Goal: Obtain resource: Download file/media

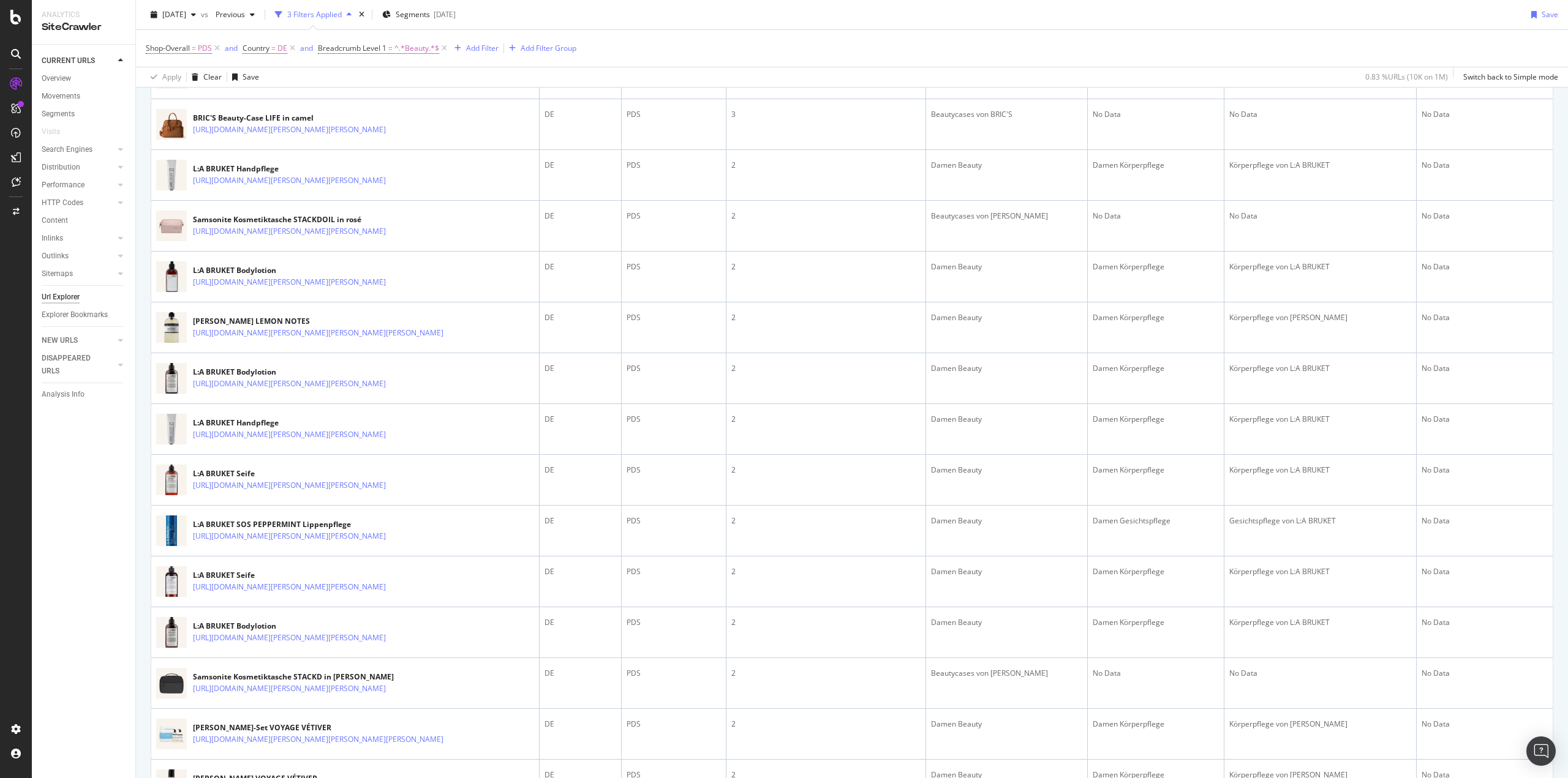
scroll to position [673, 0]
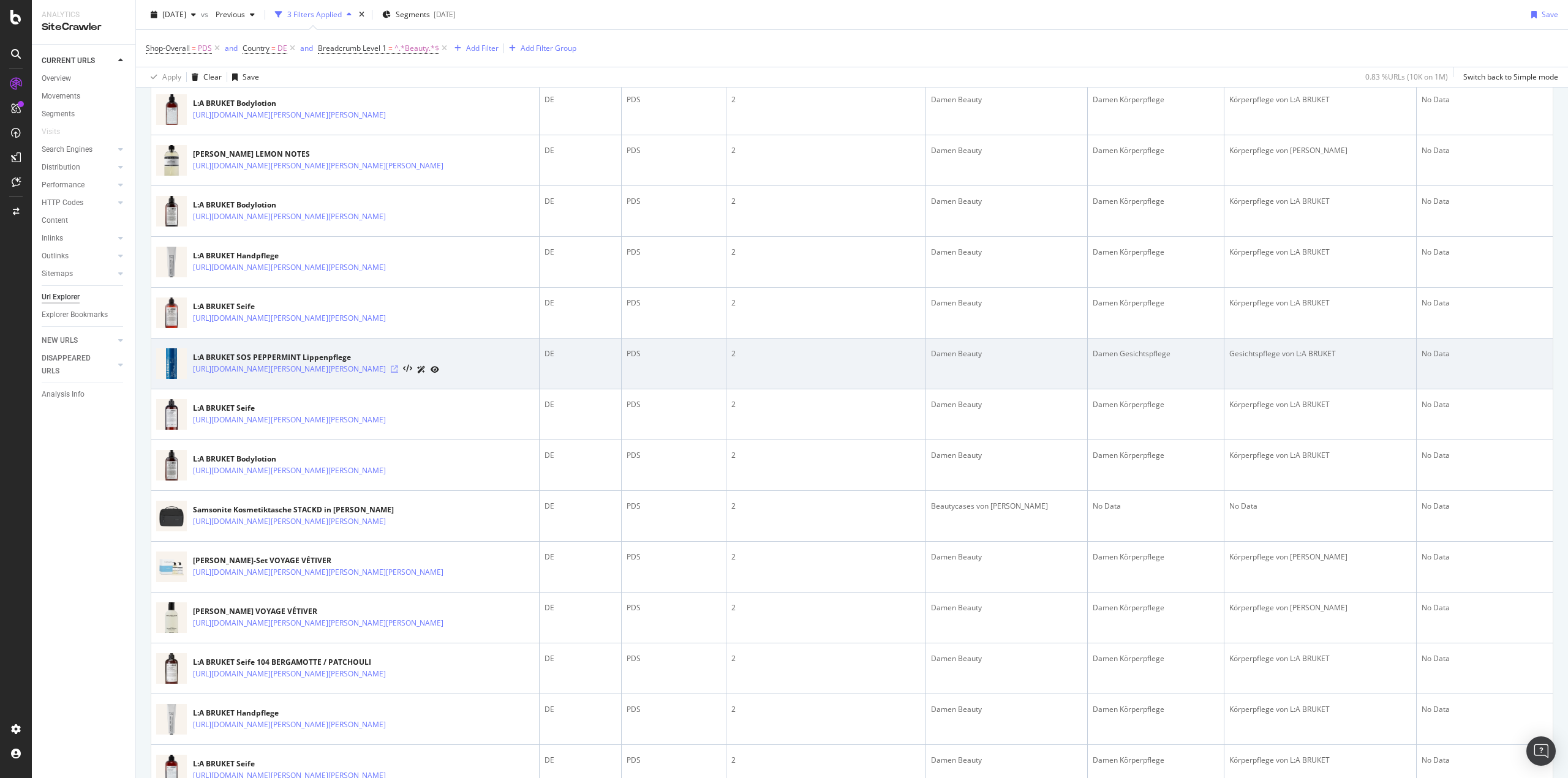
click at [398, 373] on icon at bounding box center [394, 368] width 7 height 7
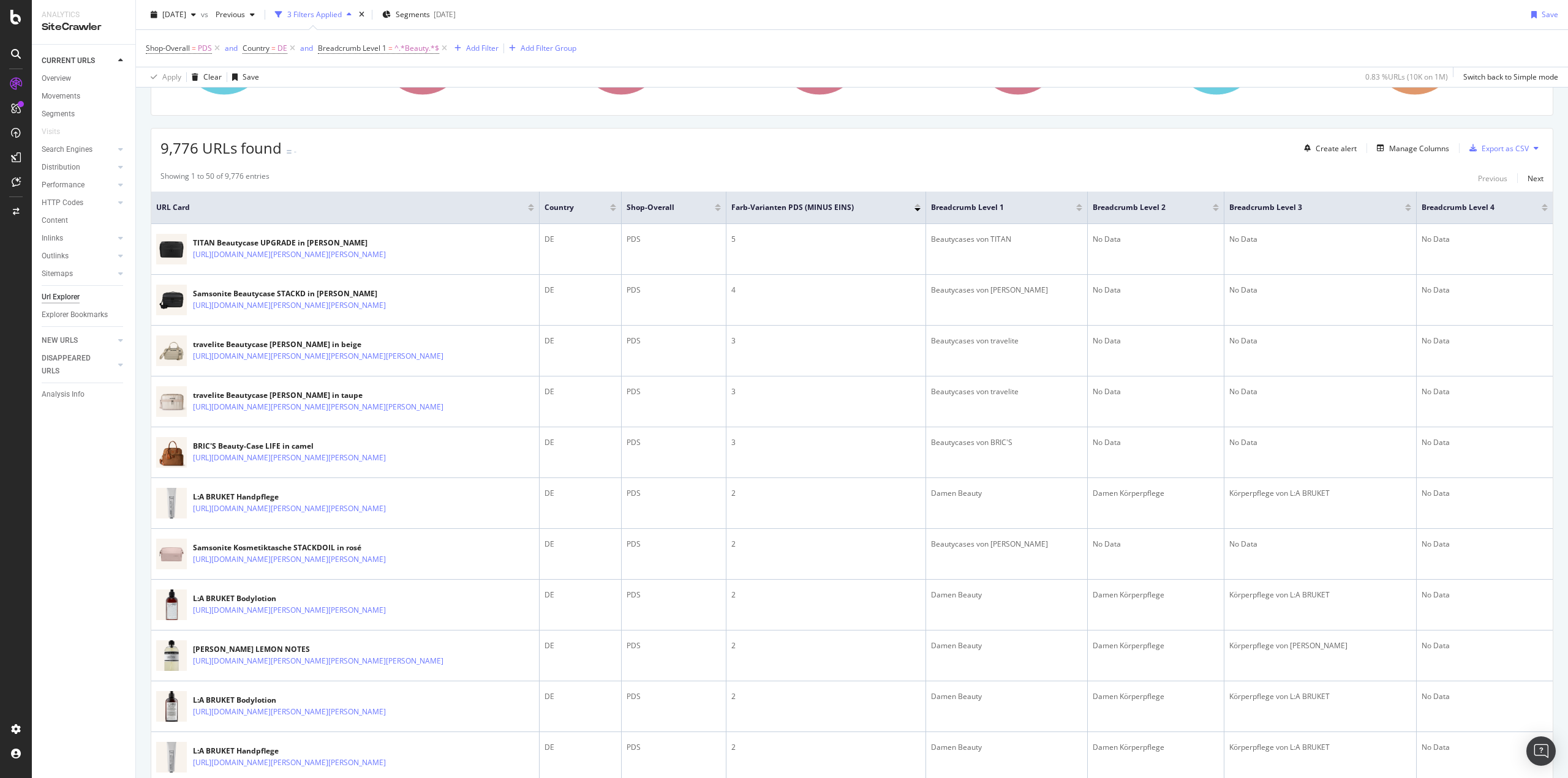
scroll to position [0, 0]
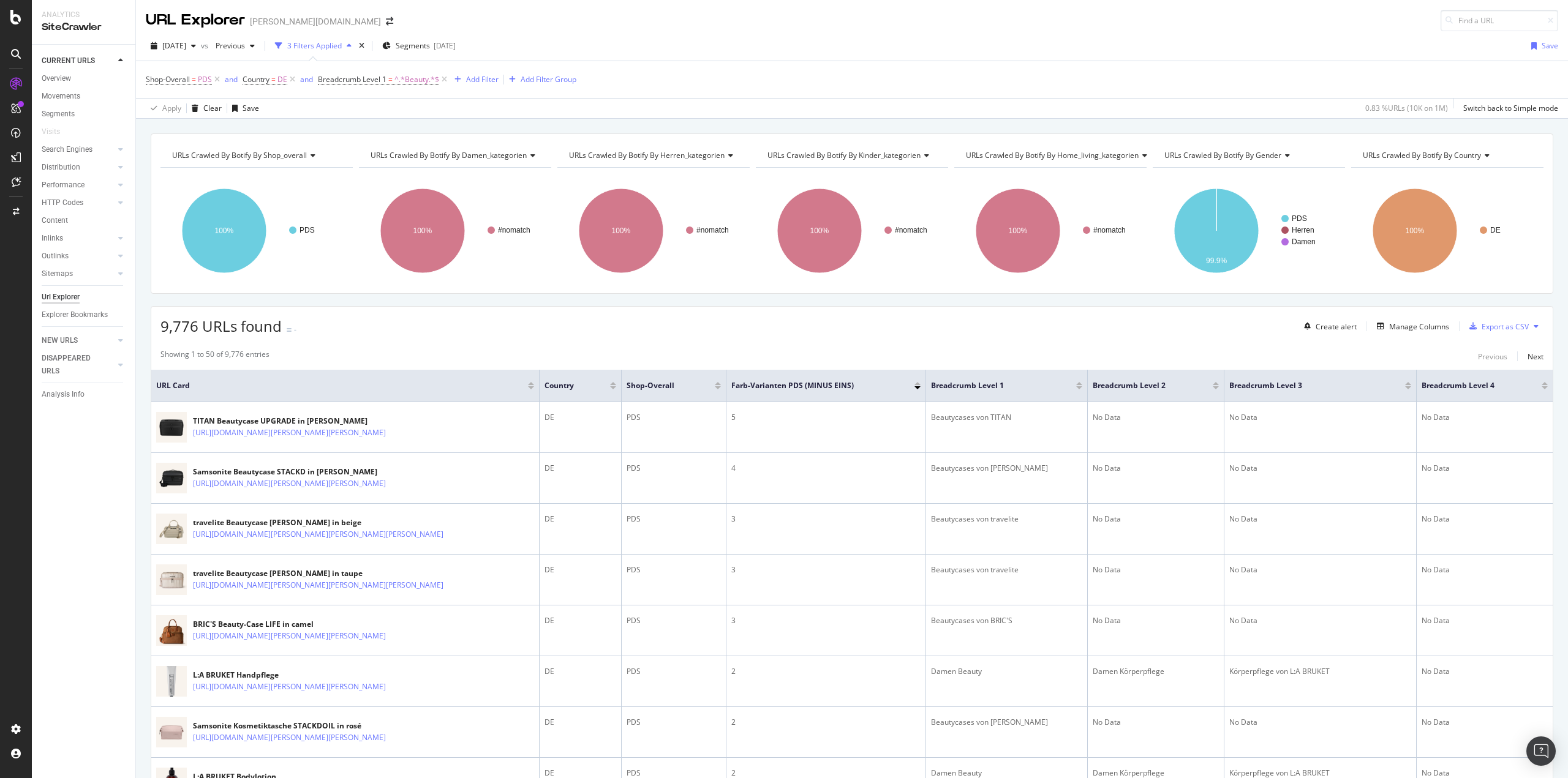
click at [636, 315] on div "9,776 URLs found - Create alert Manage Columns Export as CSV" at bounding box center [852, 321] width 1401 height 30
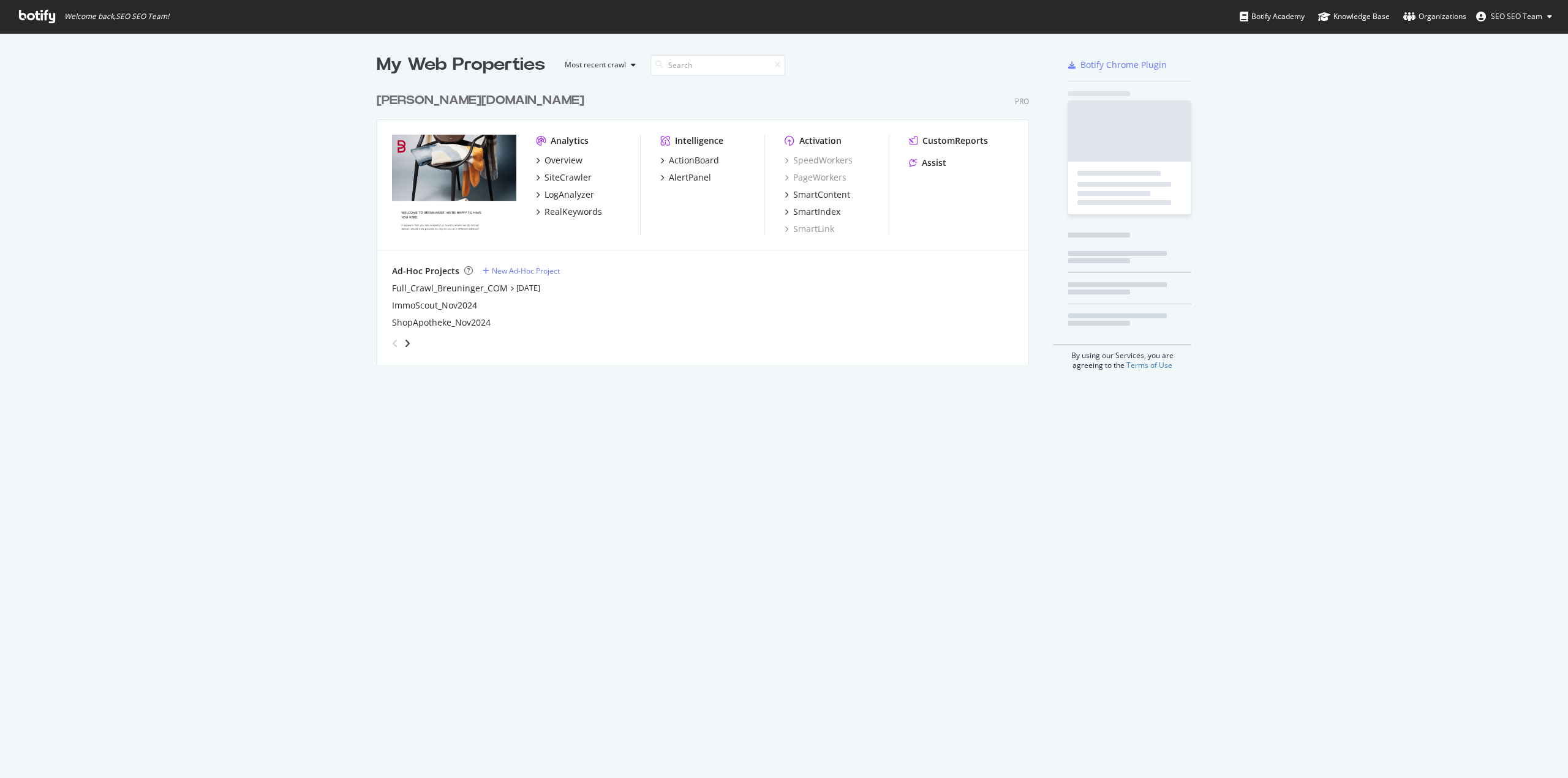
scroll to position [278, 653]
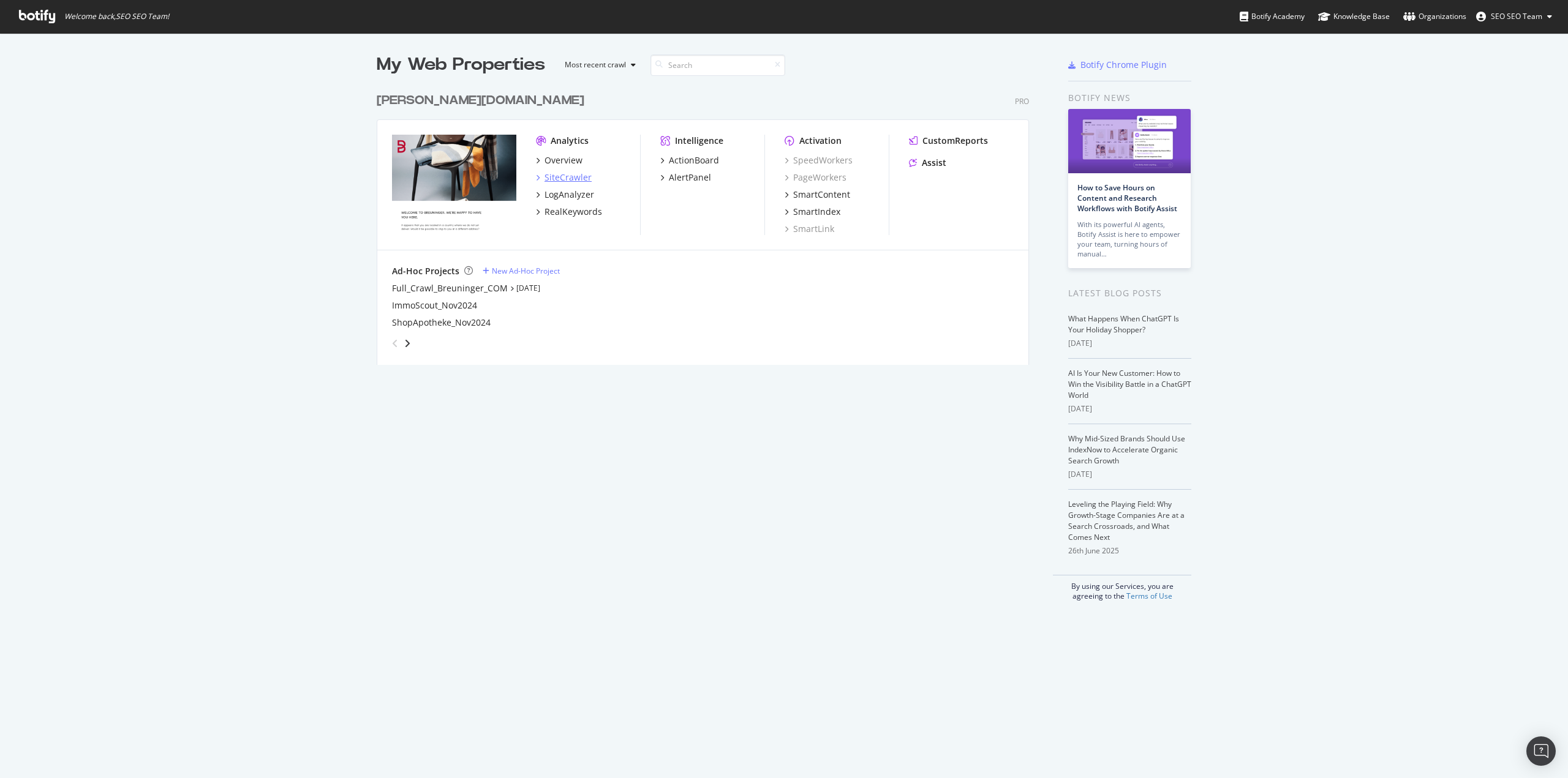
click at [572, 173] on div "SiteCrawler" at bounding box center [568, 177] width 47 height 13
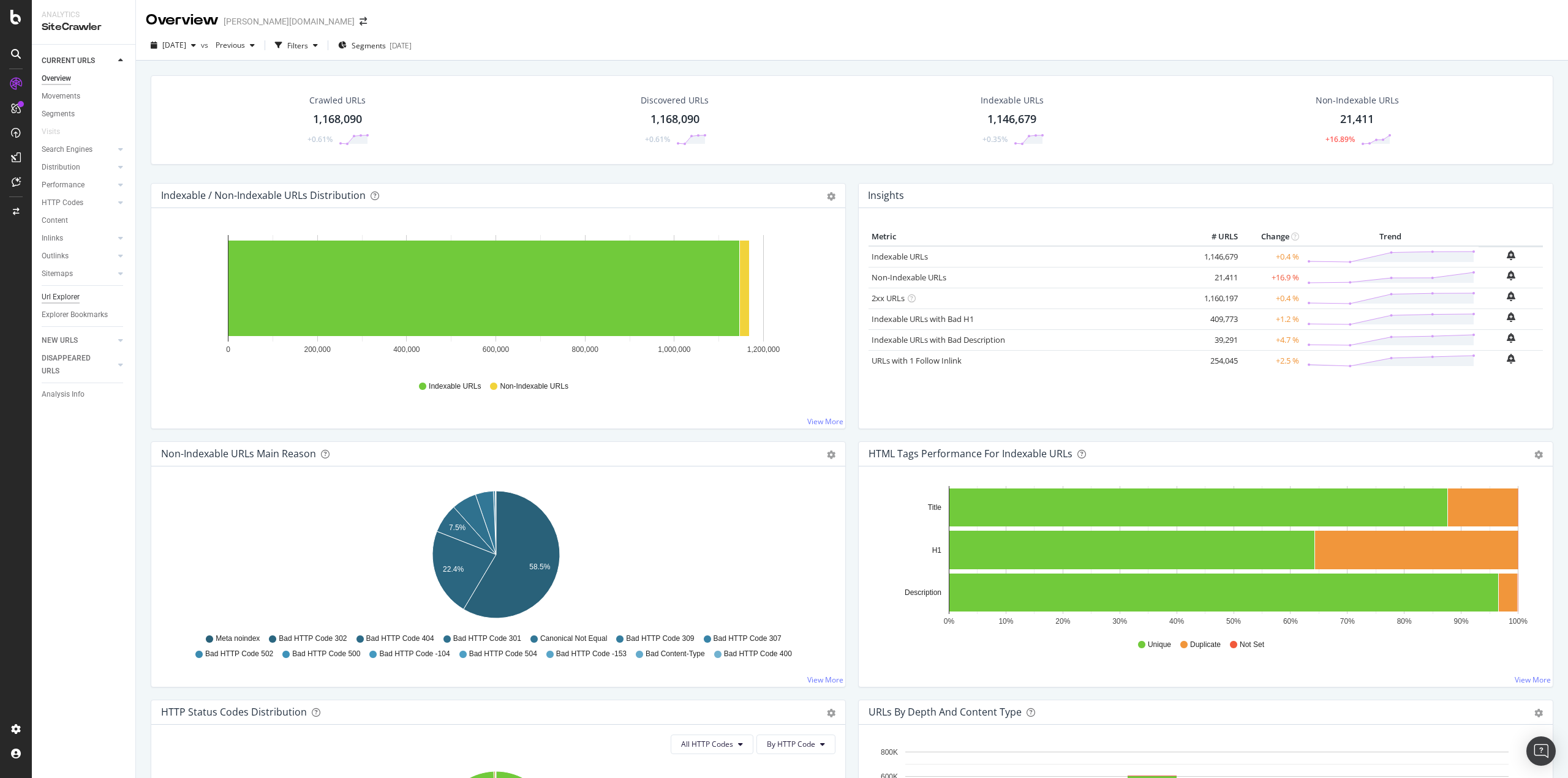
click at [72, 296] on div "Url Explorer" at bounding box center [60, 297] width 38 height 13
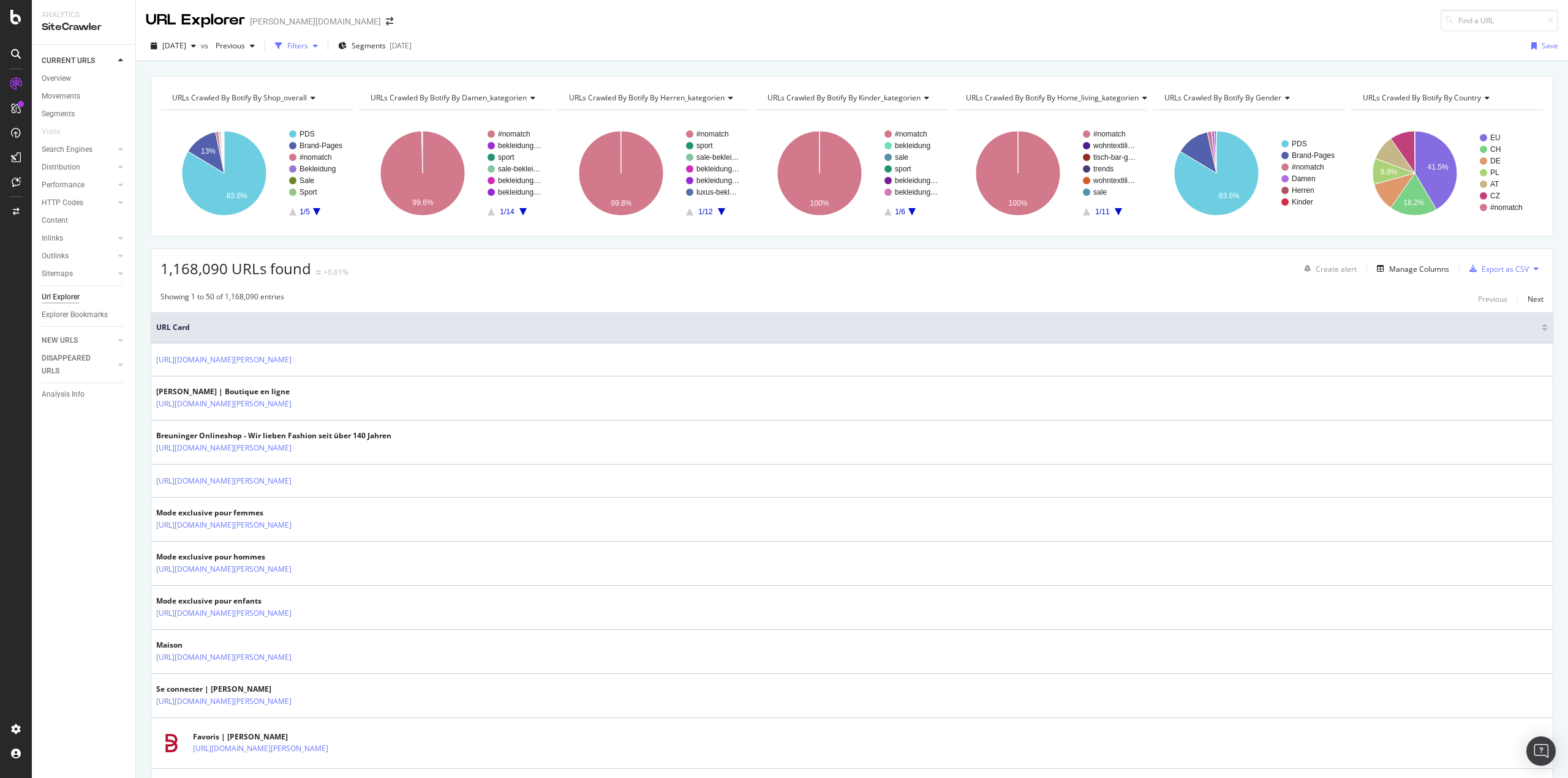
click at [308, 49] on div "Filters" at bounding box center [297, 45] width 21 height 10
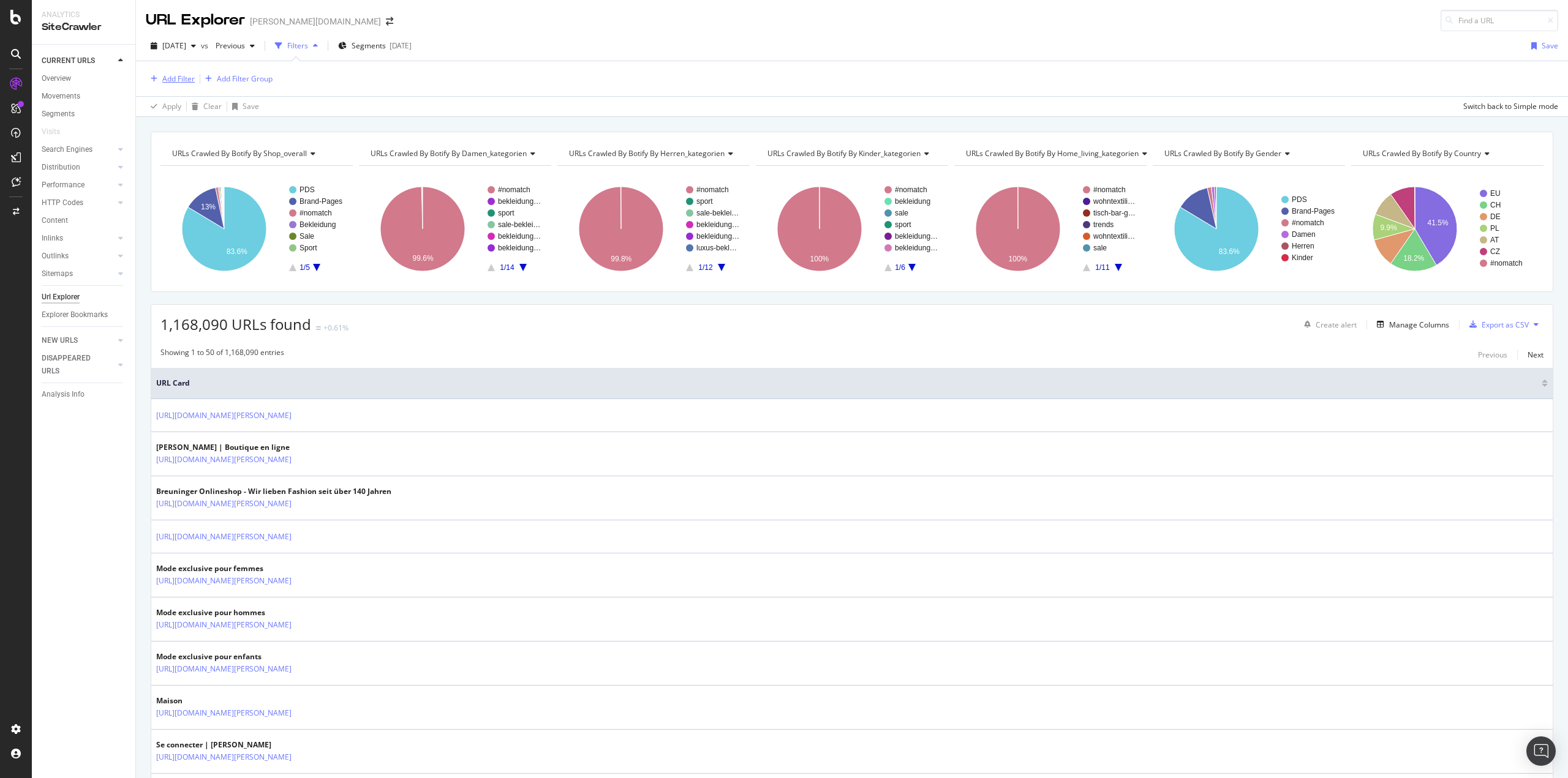
click at [179, 77] on div "Add Filter" at bounding box center [179, 78] width 33 height 10
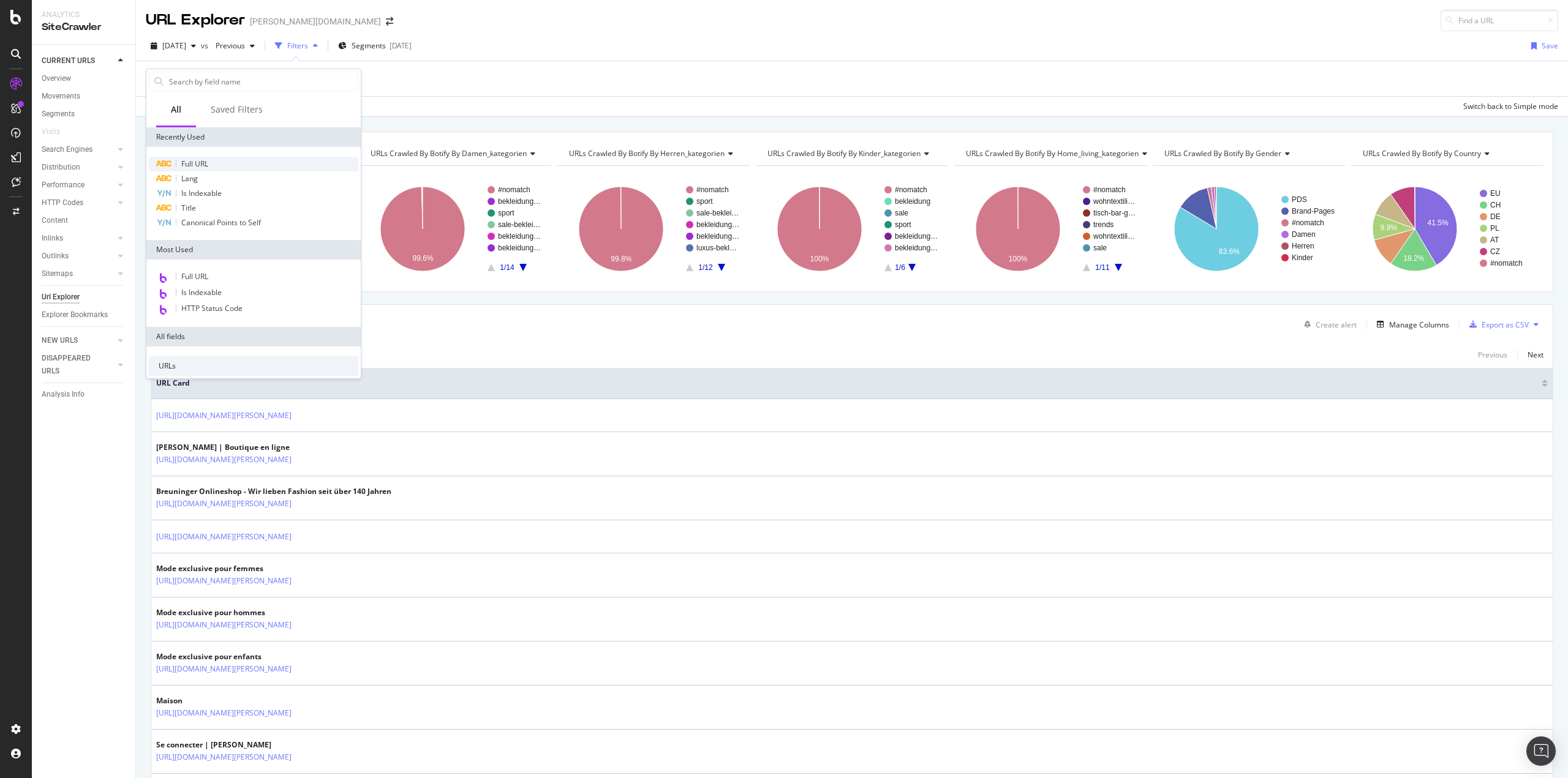
click at [202, 166] on span "Full URL" at bounding box center [195, 163] width 27 height 10
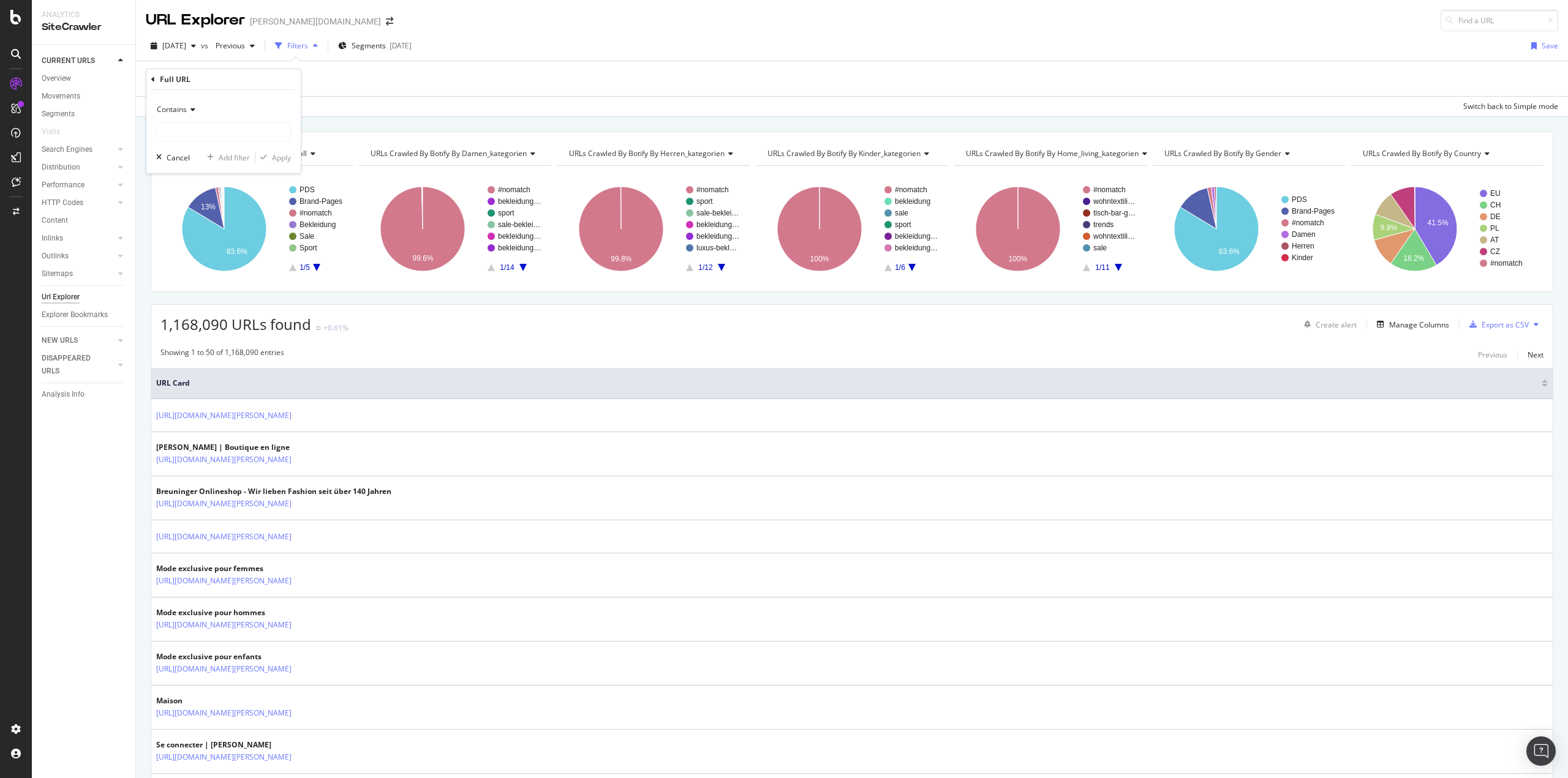
click at [183, 111] on span "Contains" at bounding box center [171, 109] width 30 height 10
click at [221, 259] on div "Matches regex" at bounding box center [225, 262] width 131 height 16
click at [195, 137] on input "text" at bounding box center [223, 131] width 134 height 20
paste input "https://[DOMAIN_NAME][PERSON_NAME]/de/[PERSON_NAME]/[^/]+/$"
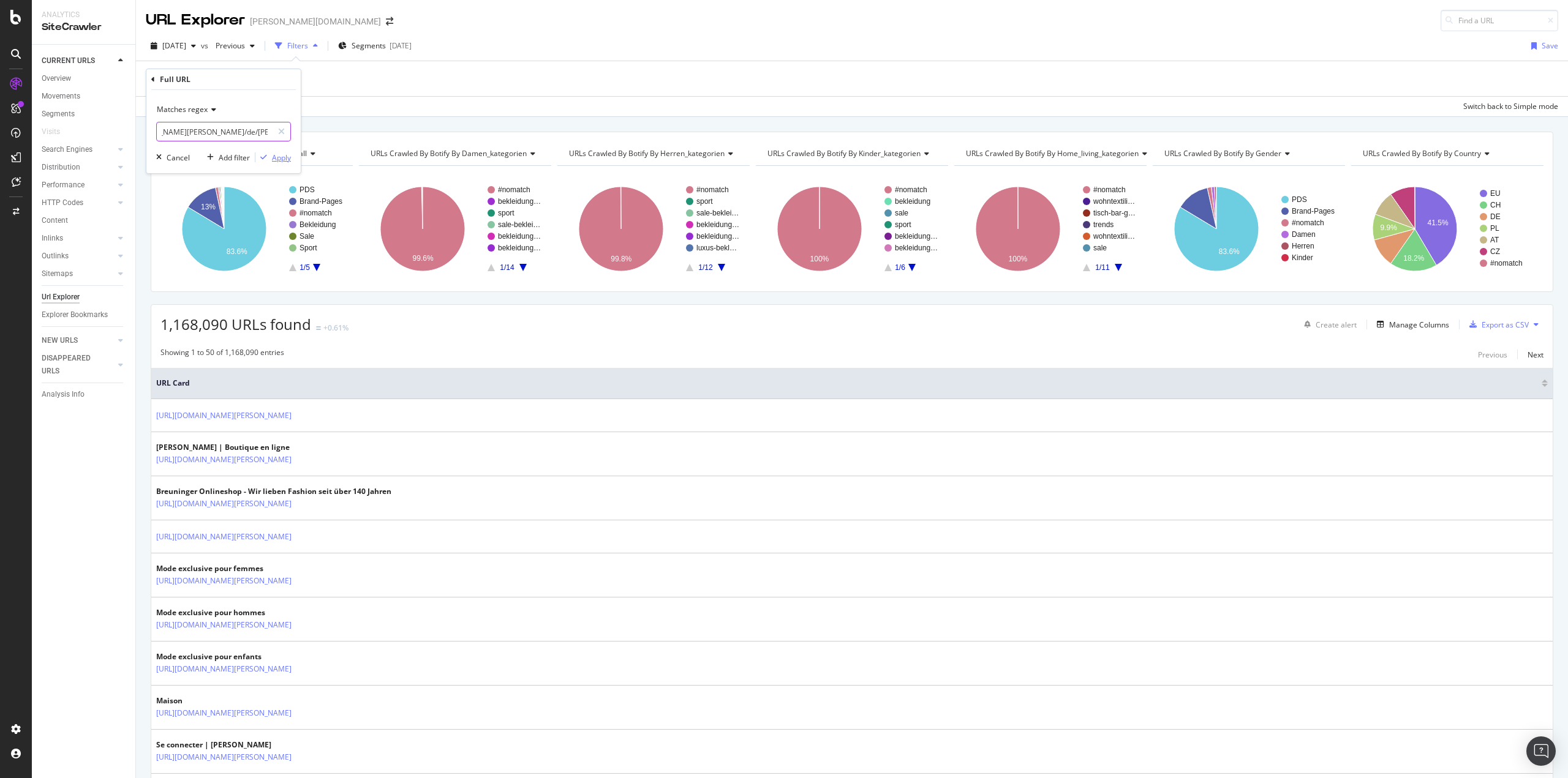
type input "https://[DOMAIN_NAME][PERSON_NAME]/de/[PERSON_NAME]/[^/]+/$"
click at [275, 160] on div "Apply" at bounding box center [282, 157] width 19 height 10
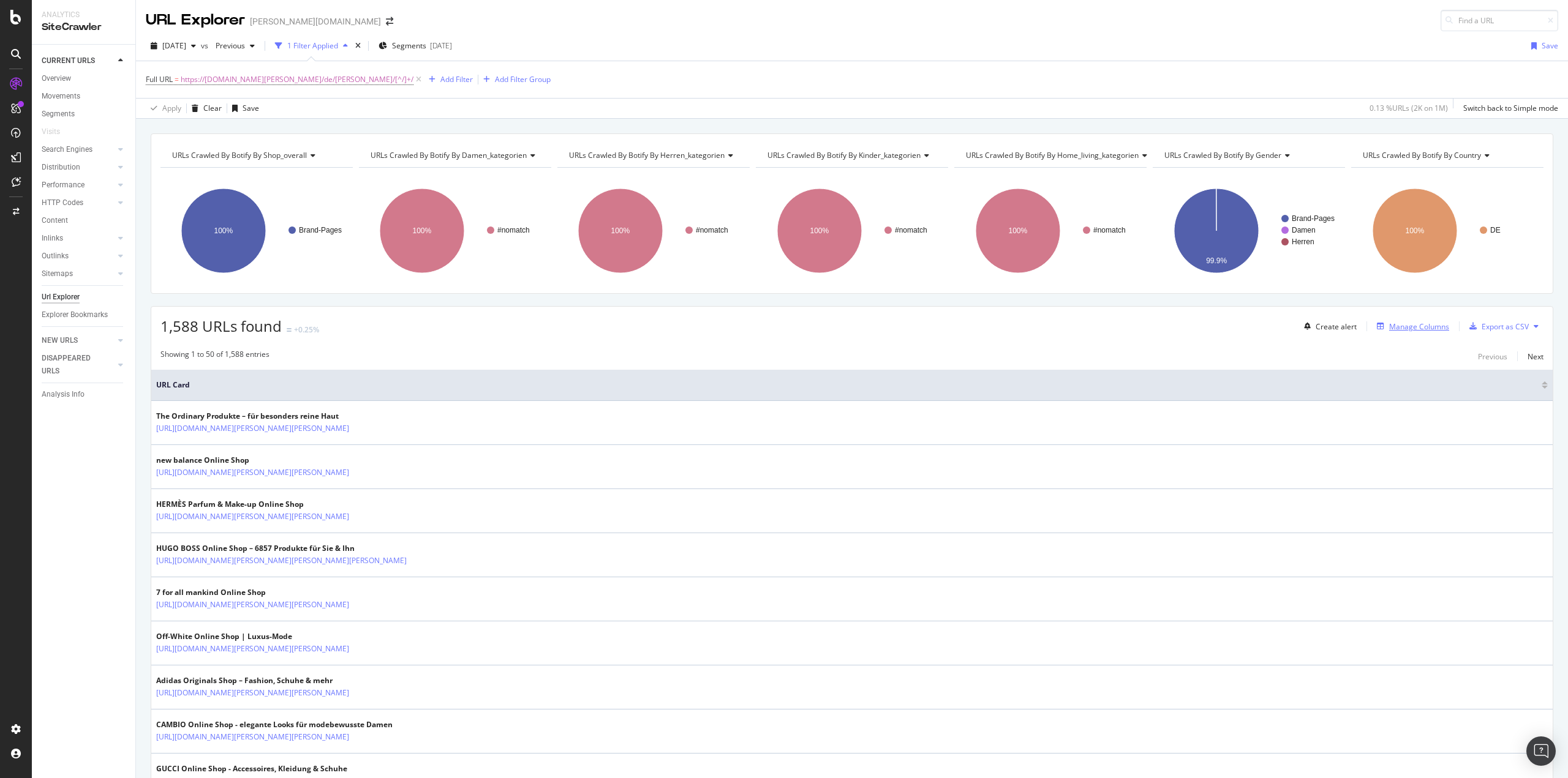
click at [1424, 329] on div "Manage Columns" at bounding box center [1419, 326] width 60 height 10
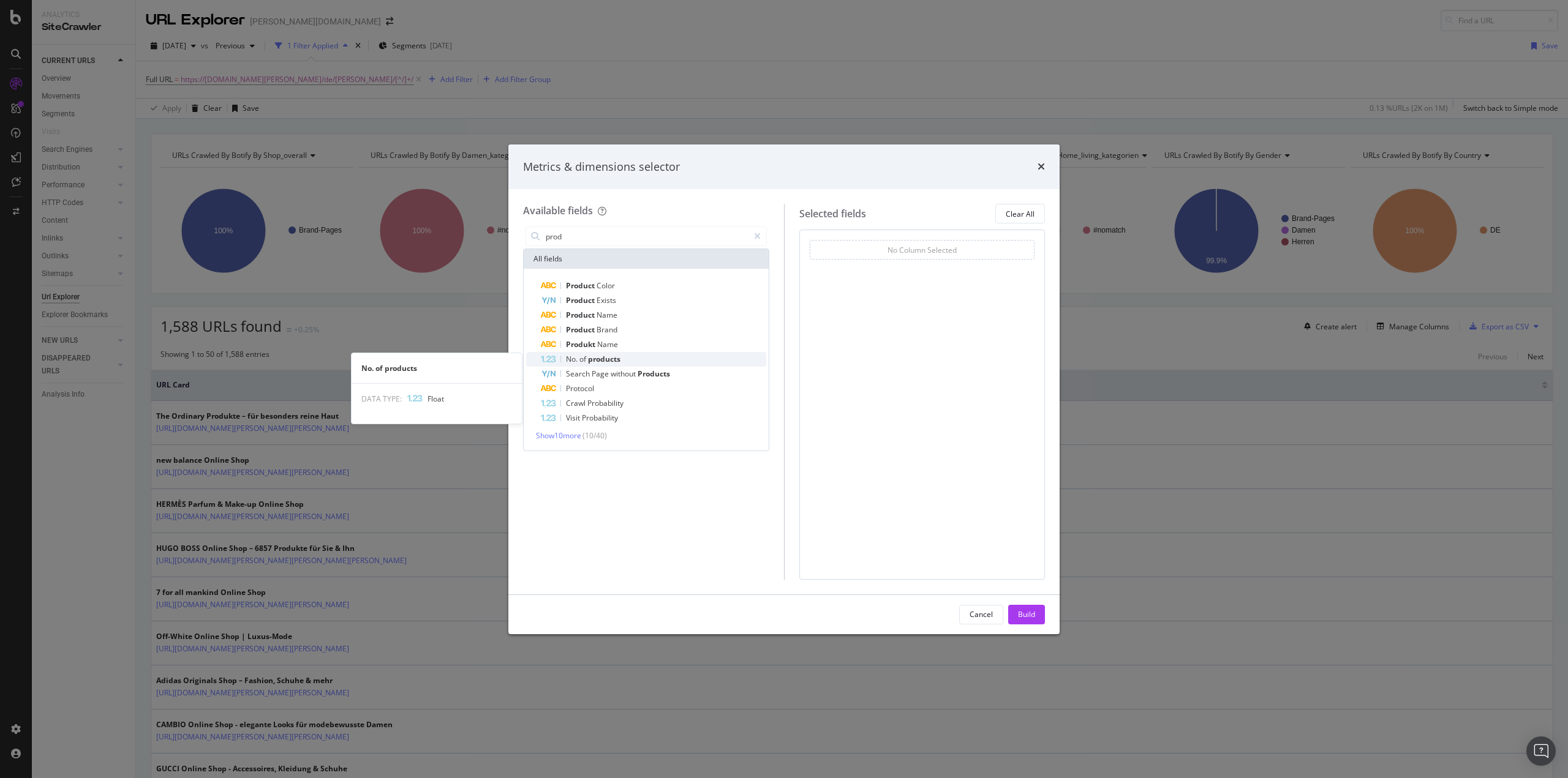
type input "prod"
click at [623, 360] on div "No. of products" at bounding box center [653, 359] width 225 height 15
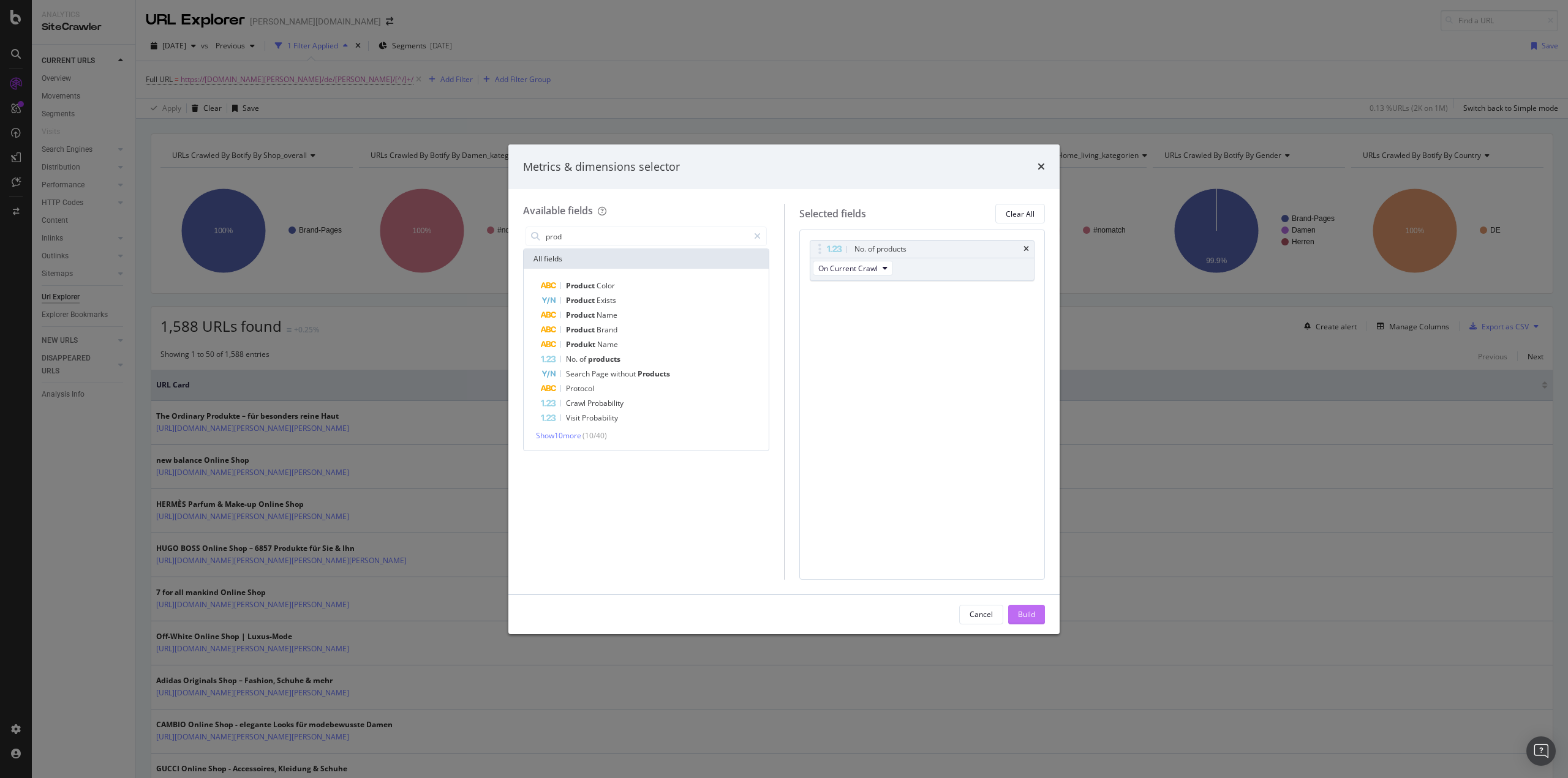
click at [1026, 618] on div "Build" at bounding box center [1026, 614] width 17 height 10
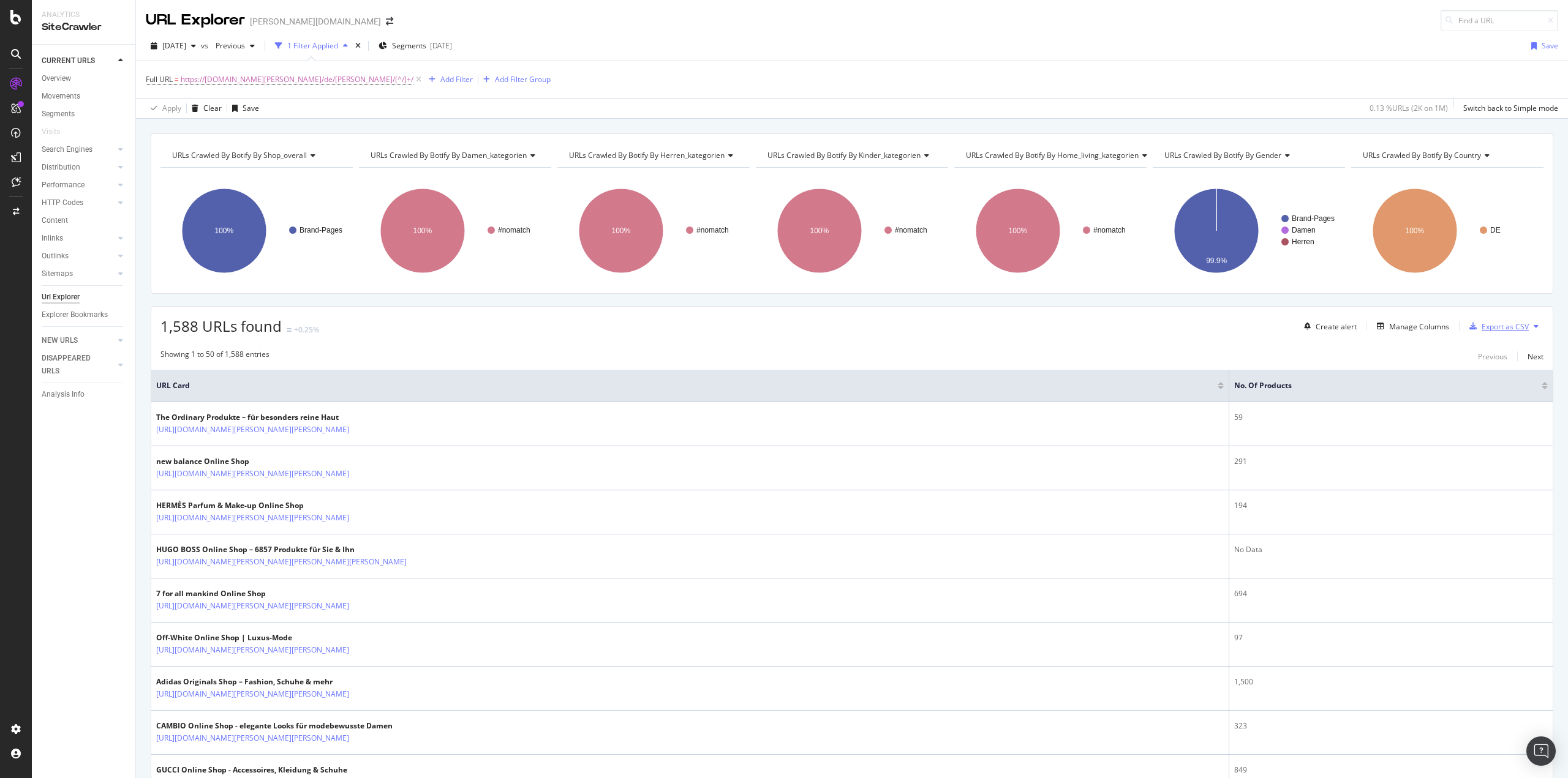
click at [1484, 330] on div "Export as CSV" at bounding box center [1505, 326] width 47 height 10
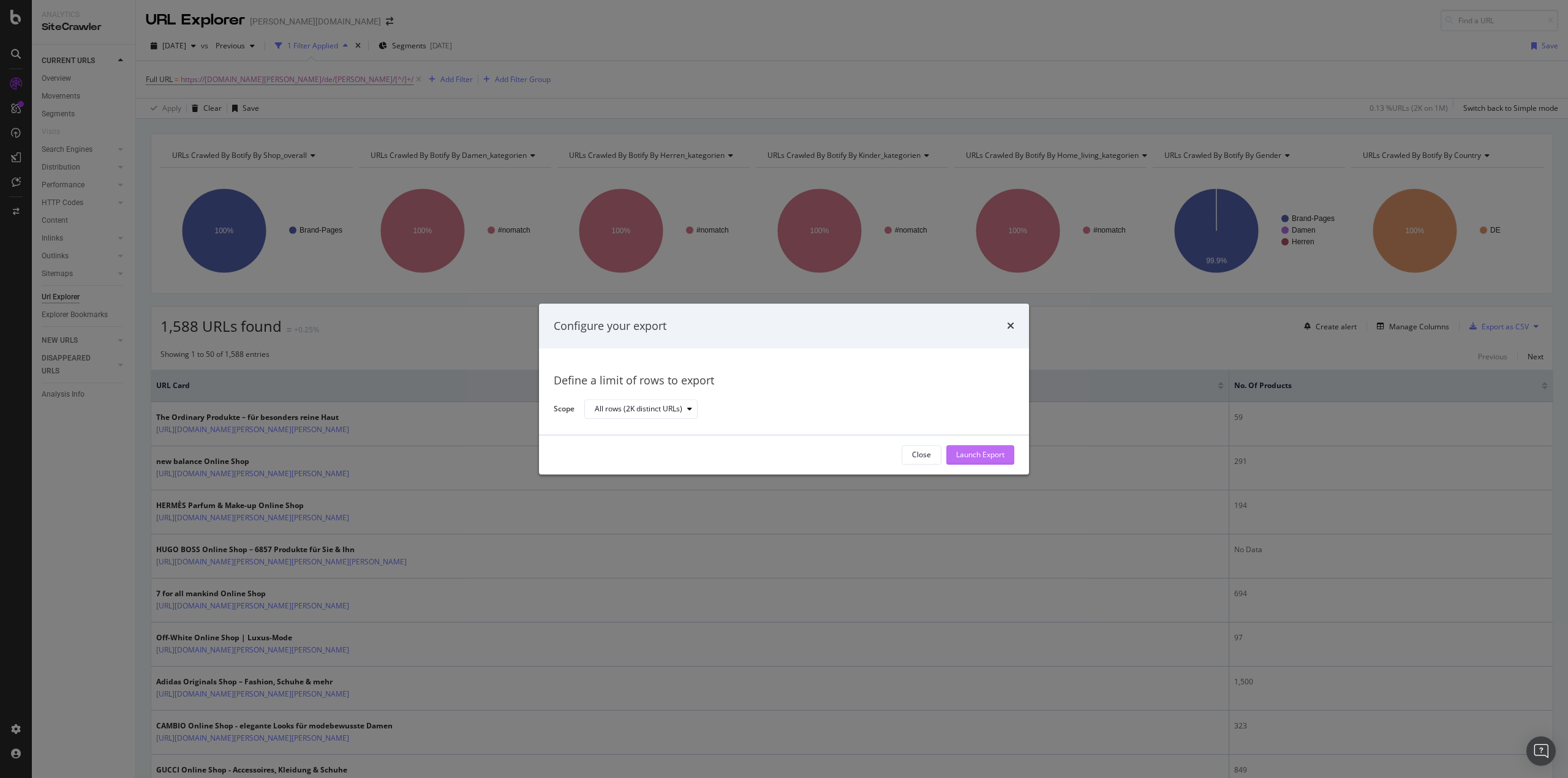
click at [1002, 453] on div "Launch Export" at bounding box center [980, 455] width 48 height 10
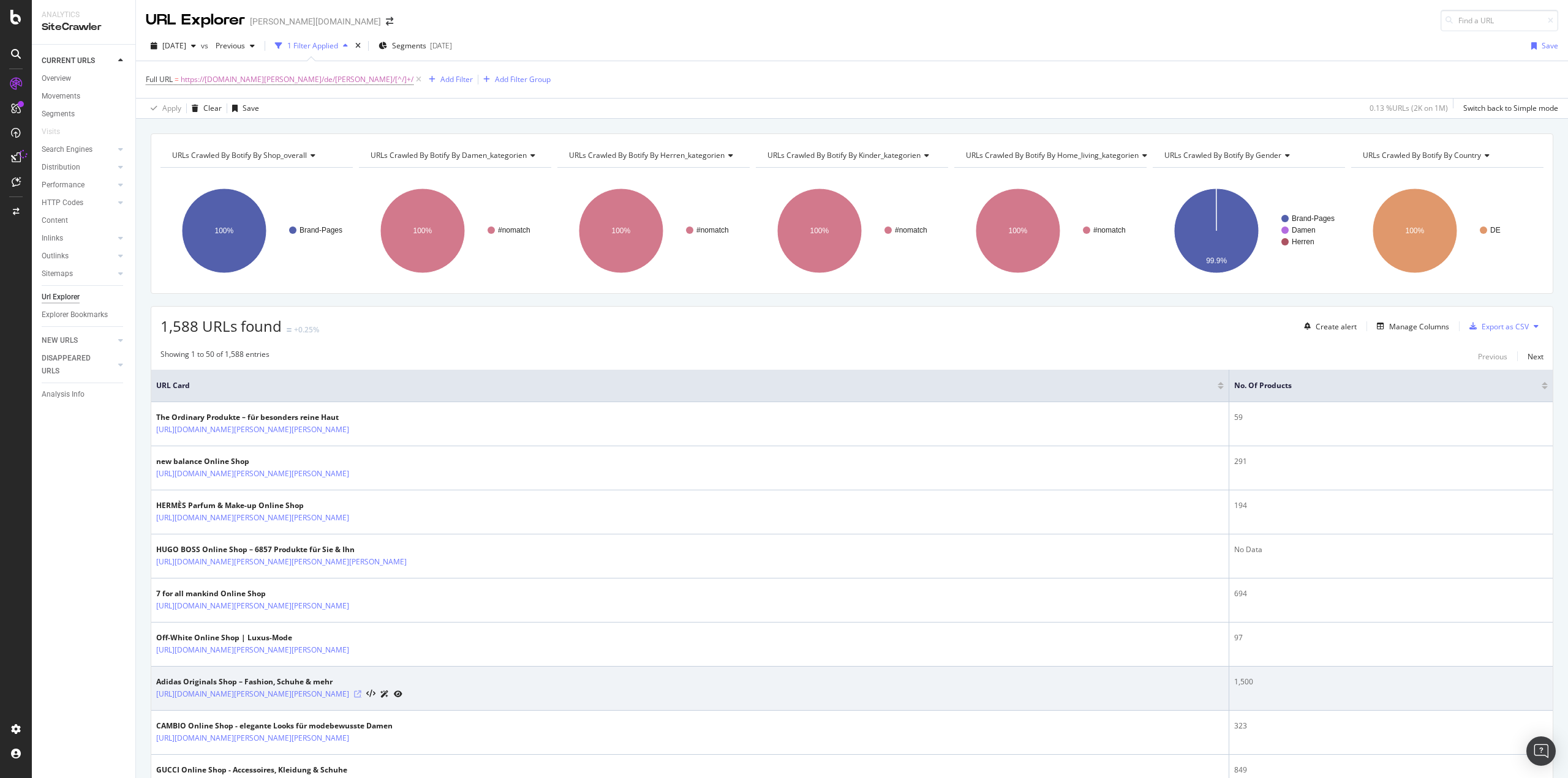
click at [361, 691] on icon at bounding box center [357, 694] width 7 height 7
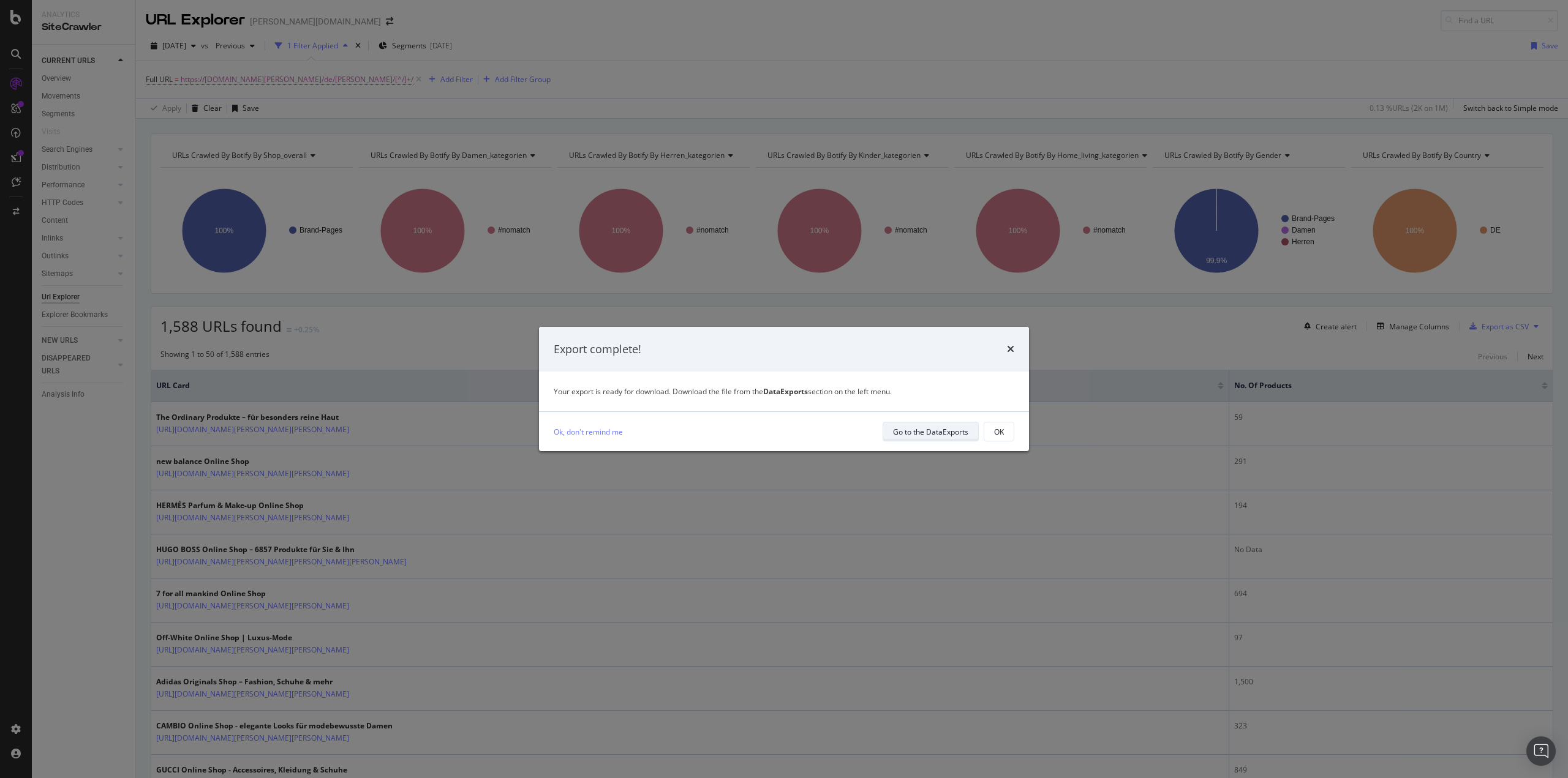
click at [954, 435] on div "Go to the DataExports" at bounding box center [931, 432] width 75 height 10
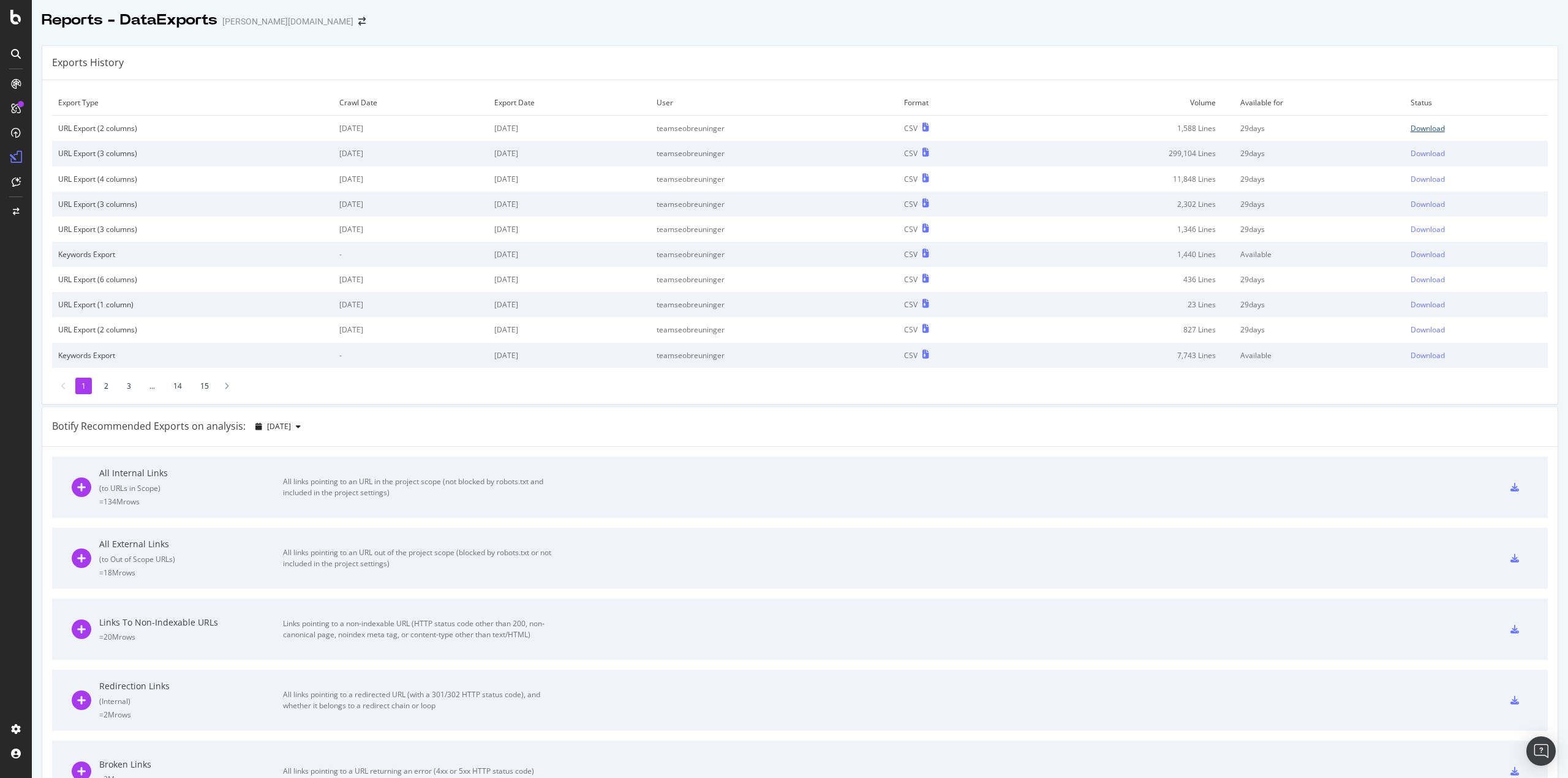
click at [1410, 125] on div "Download" at bounding box center [1427, 127] width 34 height 10
